Goal: Navigation & Orientation: Find specific page/section

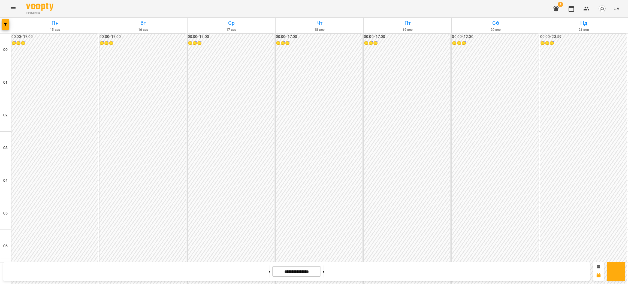
scroll to position [531, 0]
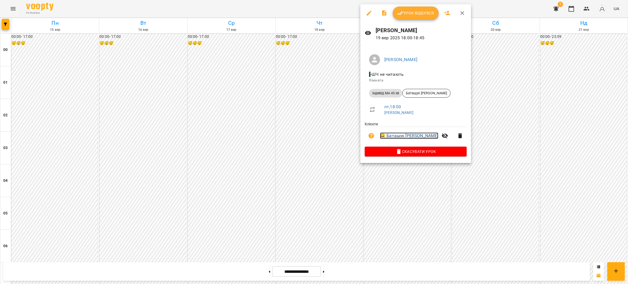
click at [401, 137] on link "😀 Батащук [PERSON_NAME]" at bounding box center [409, 135] width 58 height 7
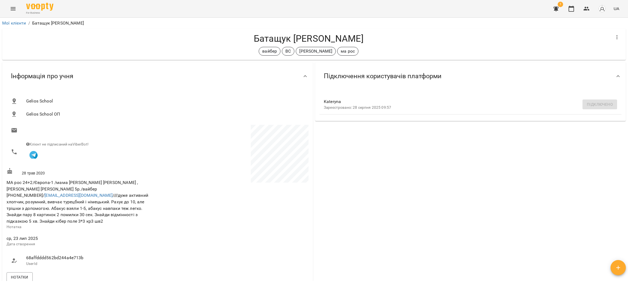
click at [9, 6] on button "Menu" at bounding box center [13, 8] width 13 height 13
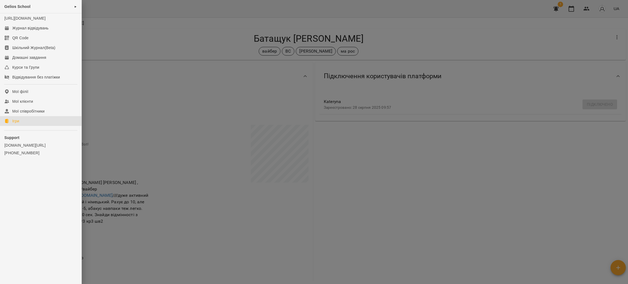
click at [16, 124] on div "Ігри" at bounding box center [15, 120] width 7 height 5
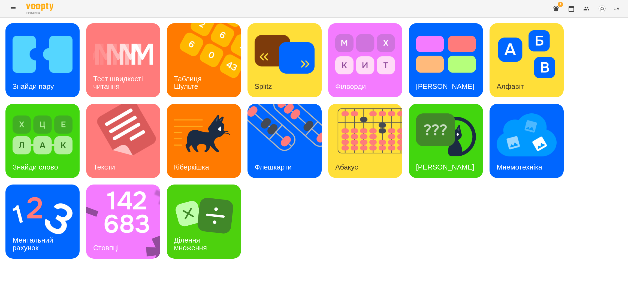
click at [10, 8] on icon "Menu" at bounding box center [13, 8] width 7 height 7
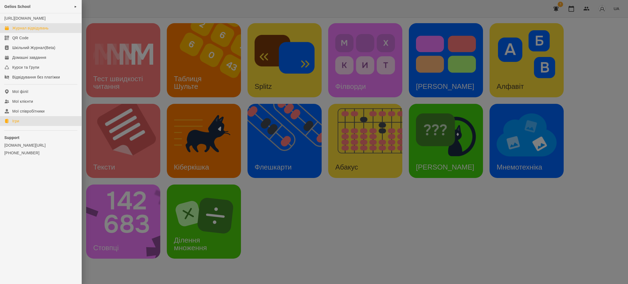
click at [27, 31] on div "Журнал відвідувань" at bounding box center [30, 27] width 36 height 5
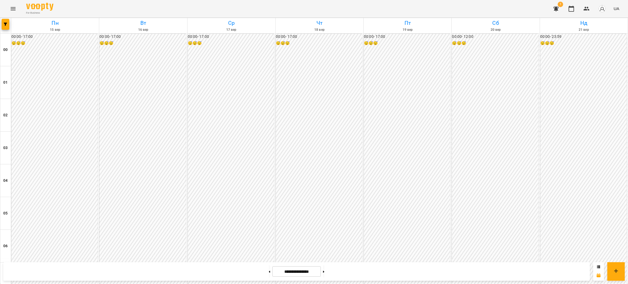
scroll to position [531, 0]
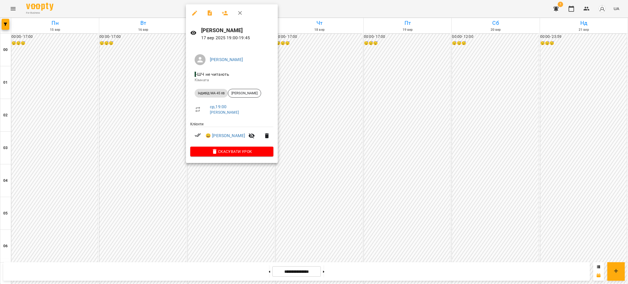
click at [138, 104] on div at bounding box center [314, 142] width 628 height 284
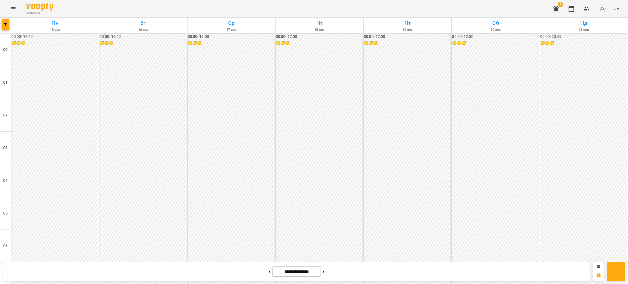
scroll to position [490, 0]
click at [324, 270] on button at bounding box center [323, 271] width 1 height 12
type input "**********"
click at [10, 9] on icon "Menu" at bounding box center [13, 8] width 7 height 7
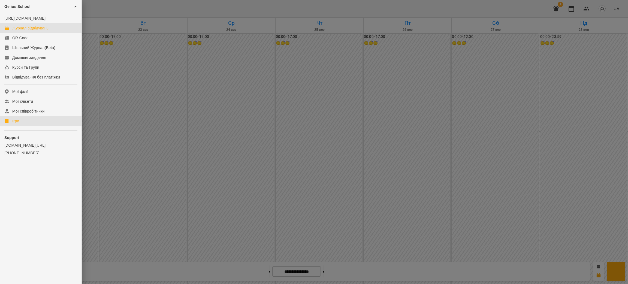
click at [15, 124] on div "Ігри" at bounding box center [15, 120] width 7 height 5
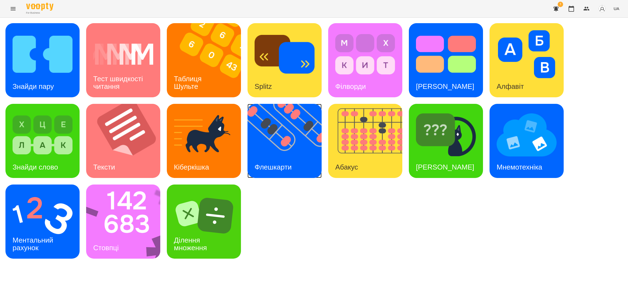
click at [284, 158] on div "Флешкарти" at bounding box center [272, 167] width 51 height 22
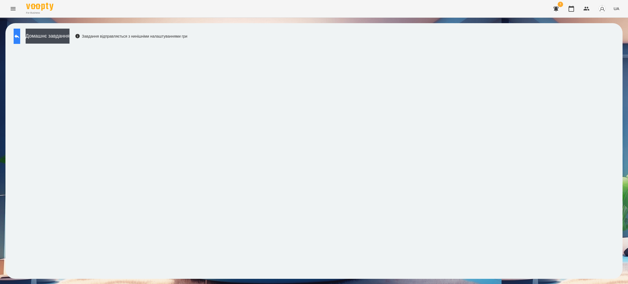
click at [20, 35] on icon at bounding box center [17, 36] width 7 height 7
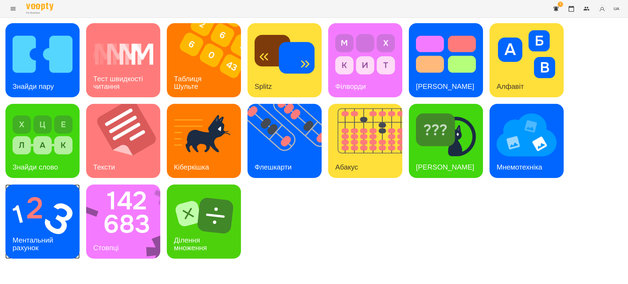
click at [37, 225] on img at bounding box center [43, 216] width 60 height 48
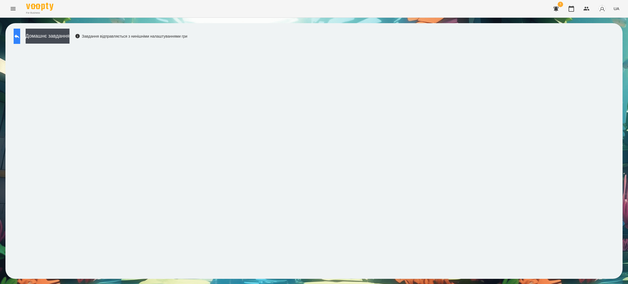
click at [20, 34] on icon at bounding box center [17, 36] width 7 height 7
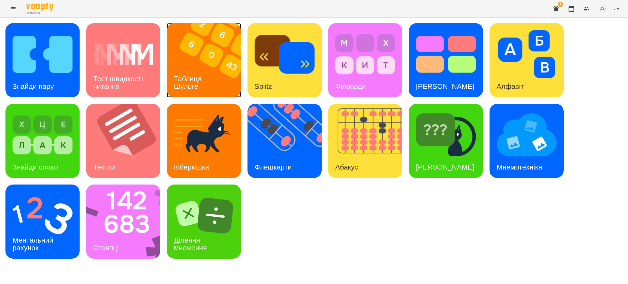
click at [185, 68] on div "Таблиця Шульте" at bounding box center [189, 82] width 44 height 29
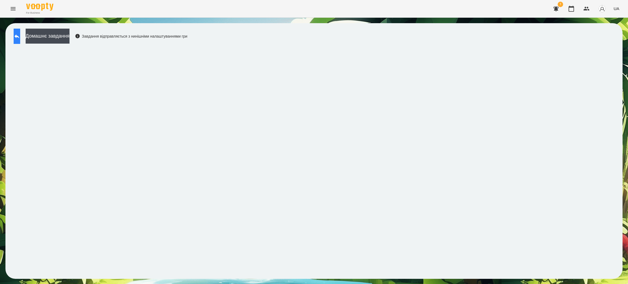
click at [20, 36] on icon at bounding box center [17, 36] width 7 height 7
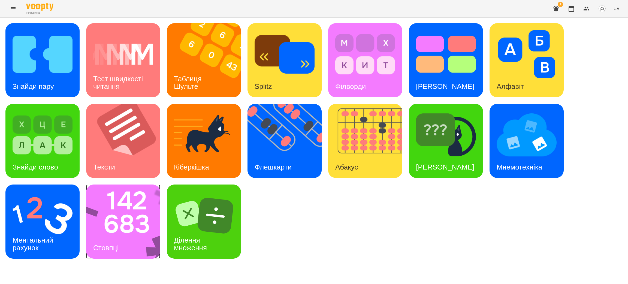
click at [122, 239] on div "Стовпці" at bounding box center [106, 248] width 40 height 22
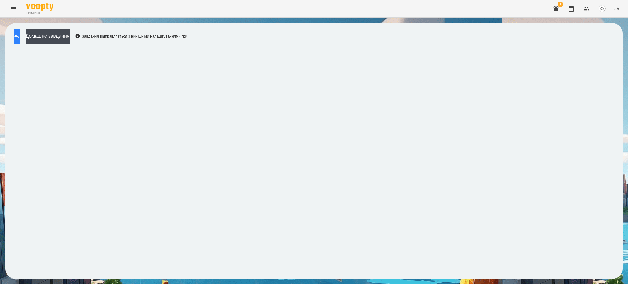
click at [20, 38] on icon at bounding box center [17, 36] width 7 height 7
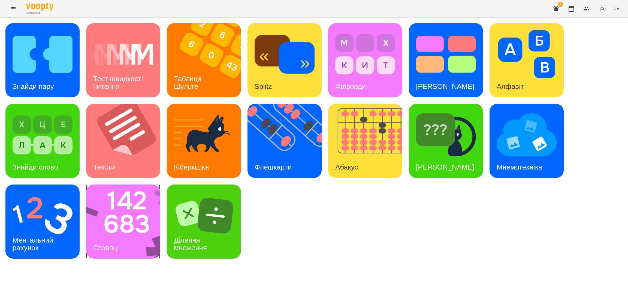
click at [127, 202] on img at bounding box center [126, 222] width 81 height 74
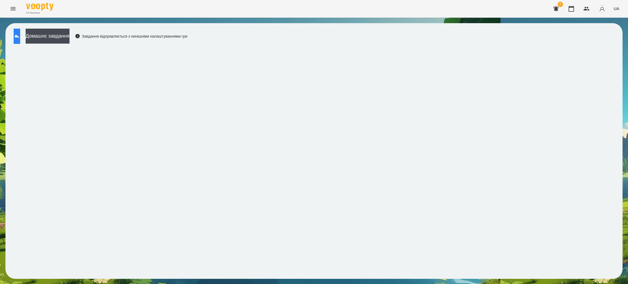
click at [19, 34] on button at bounding box center [17, 36] width 7 height 15
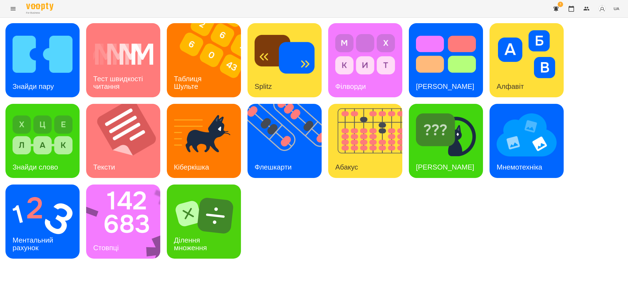
click at [9, 9] on button "Menu" at bounding box center [13, 8] width 13 height 13
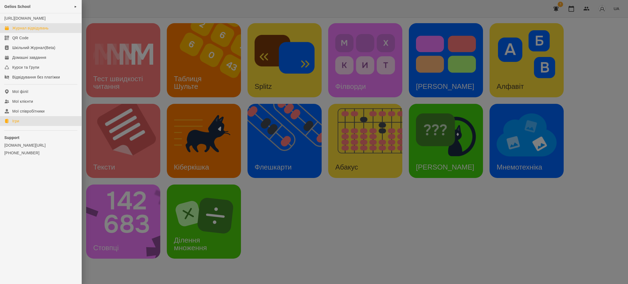
click at [21, 31] on div "Журнал відвідувань" at bounding box center [30, 27] width 36 height 5
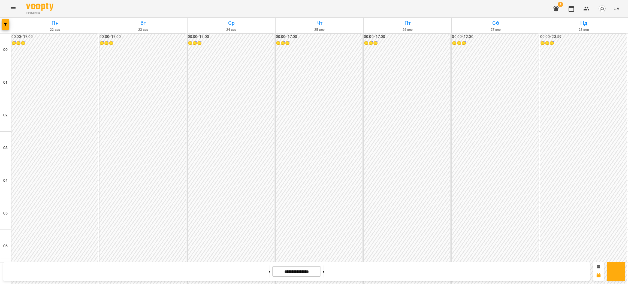
scroll to position [449, 0]
click at [269, 270] on button at bounding box center [269, 271] width 1 height 12
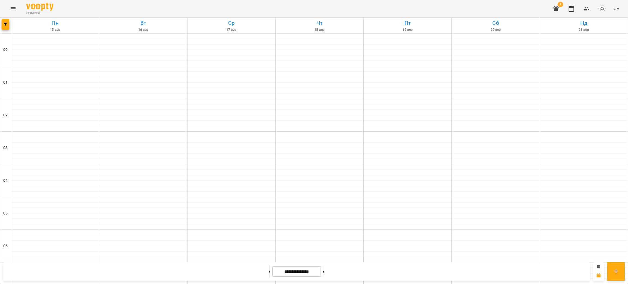
type input "**********"
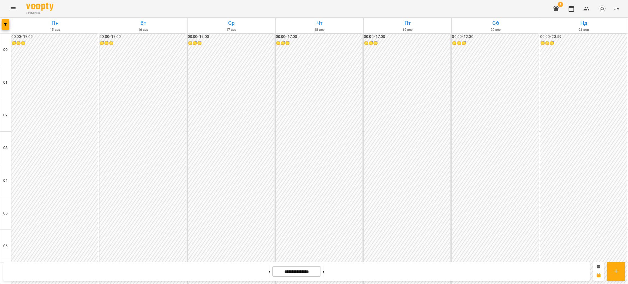
scroll to position [395, 0]
